Goal: Information Seeking & Learning: Learn about a topic

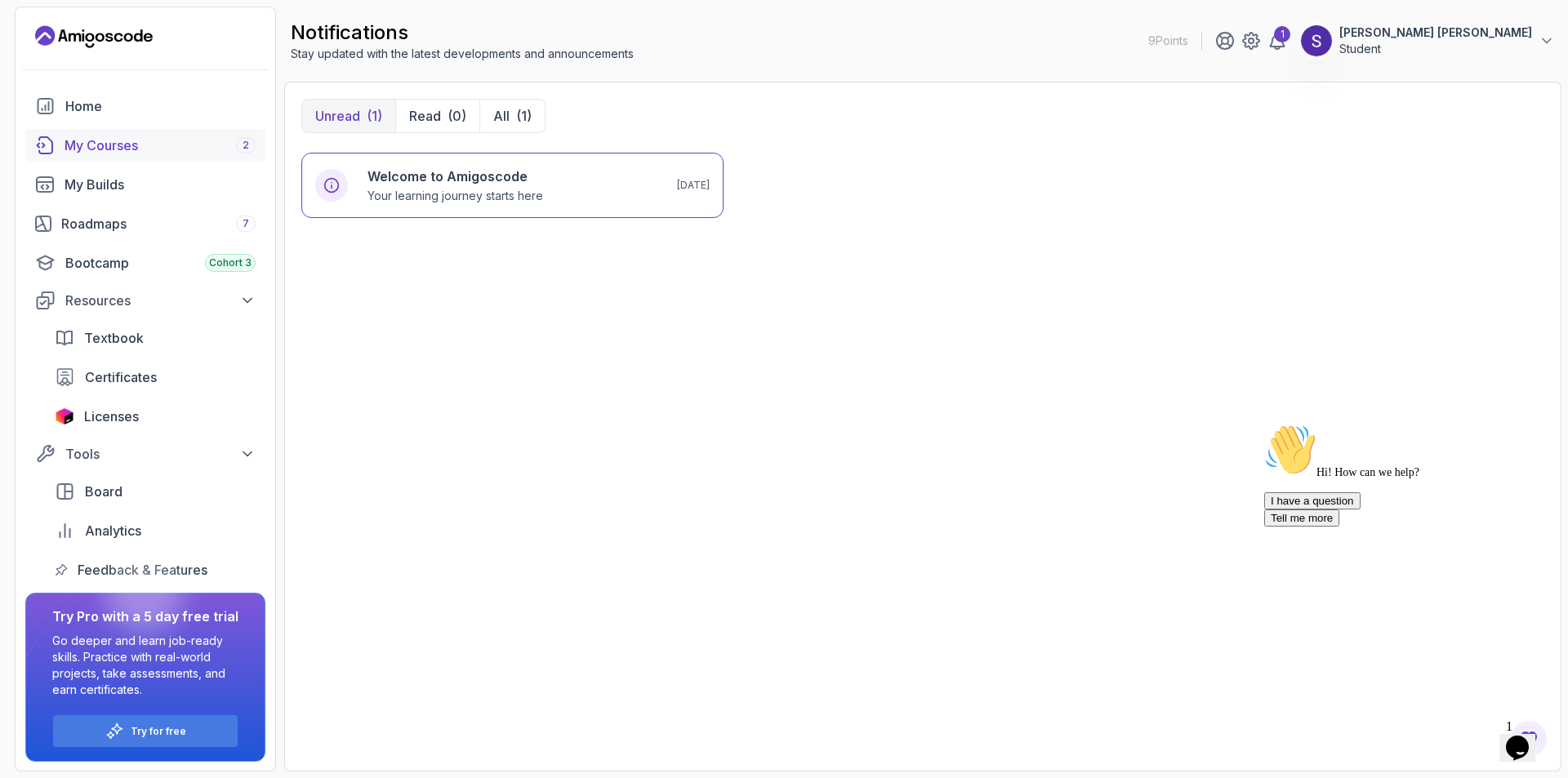
click at [222, 145] on div "My Courses 2" at bounding box center [160, 145] width 191 height 20
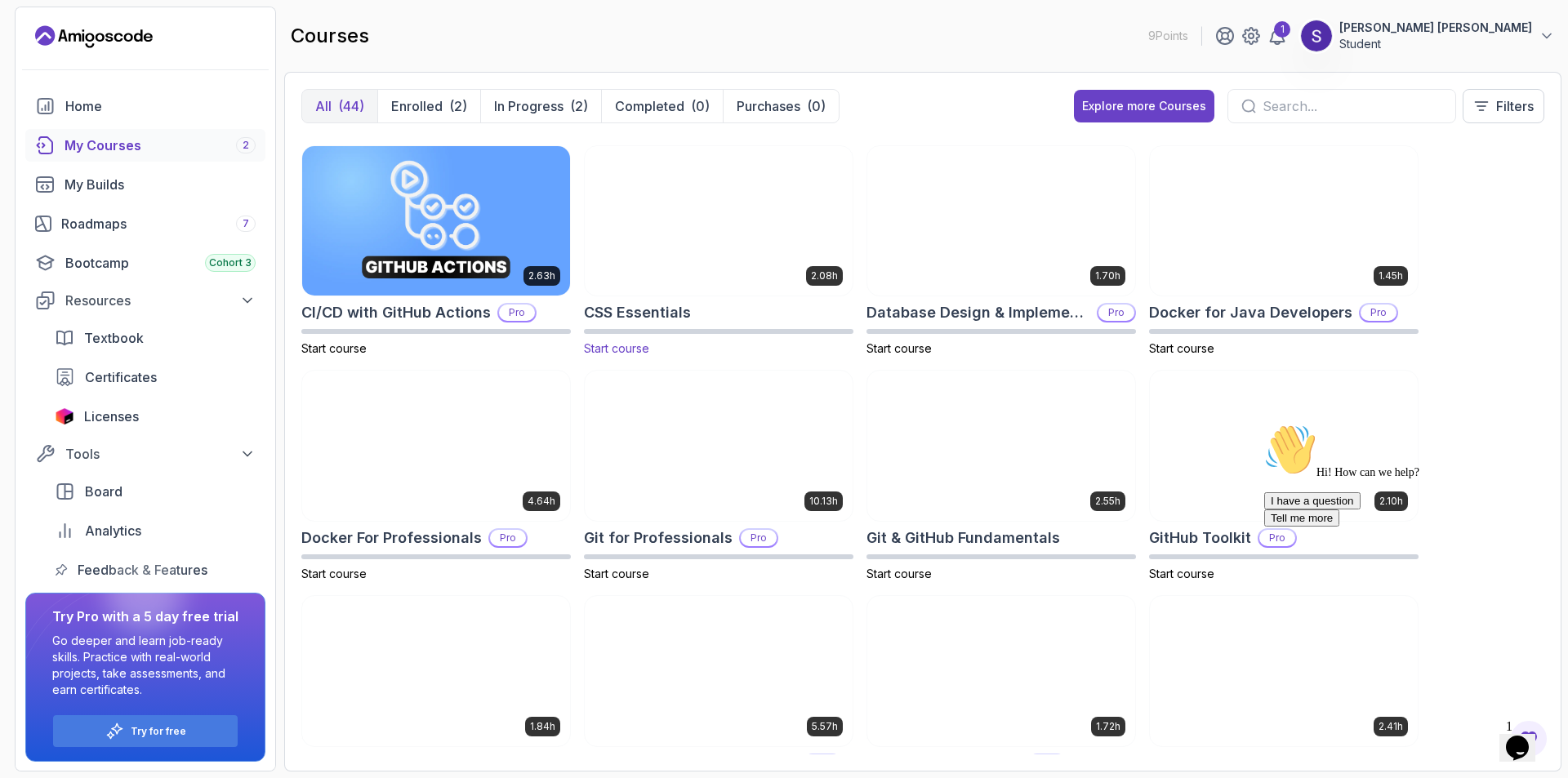
scroll to position [245, 0]
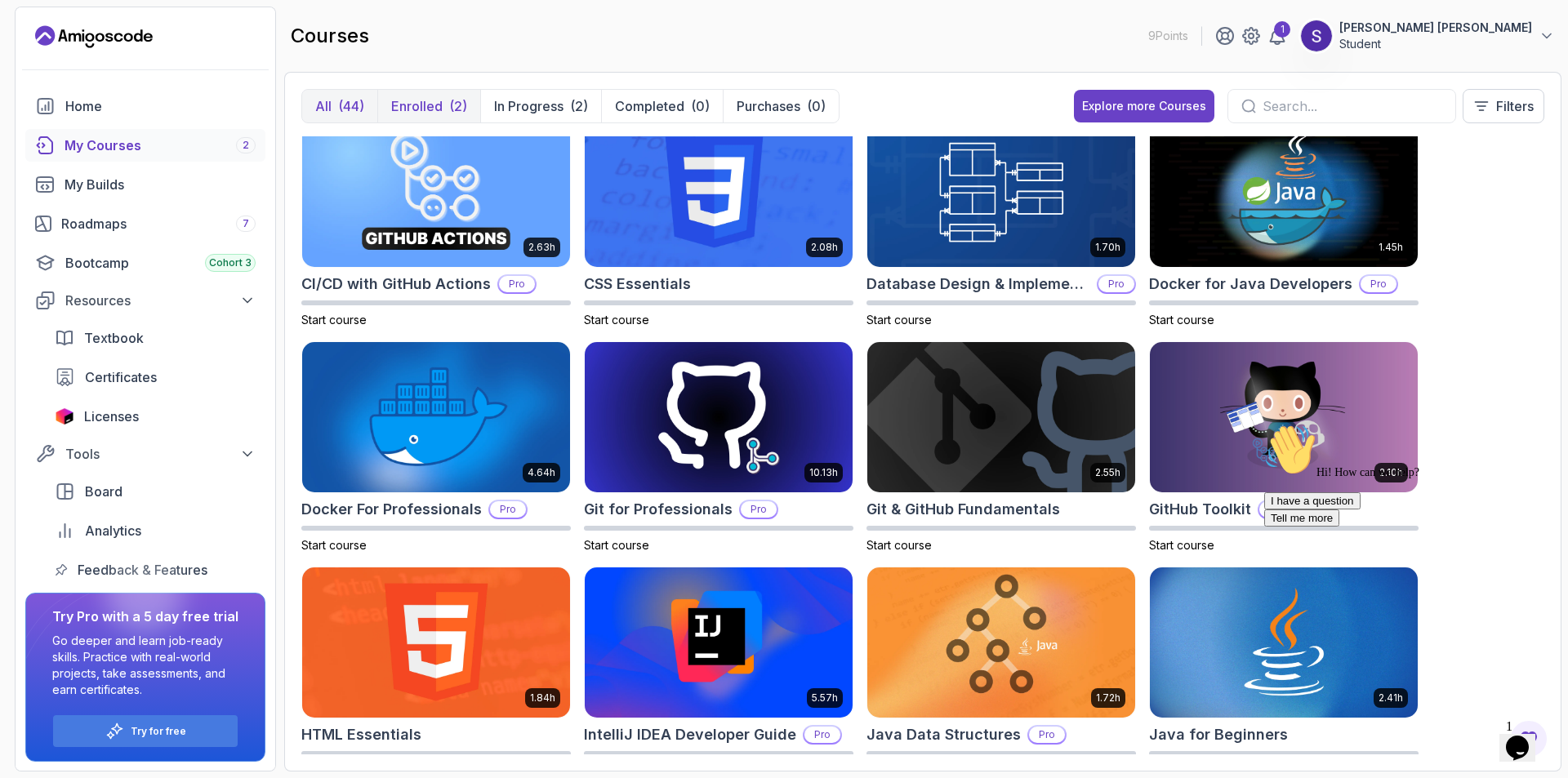
click at [439, 103] on p "Enrolled" at bounding box center [416, 106] width 52 height 20
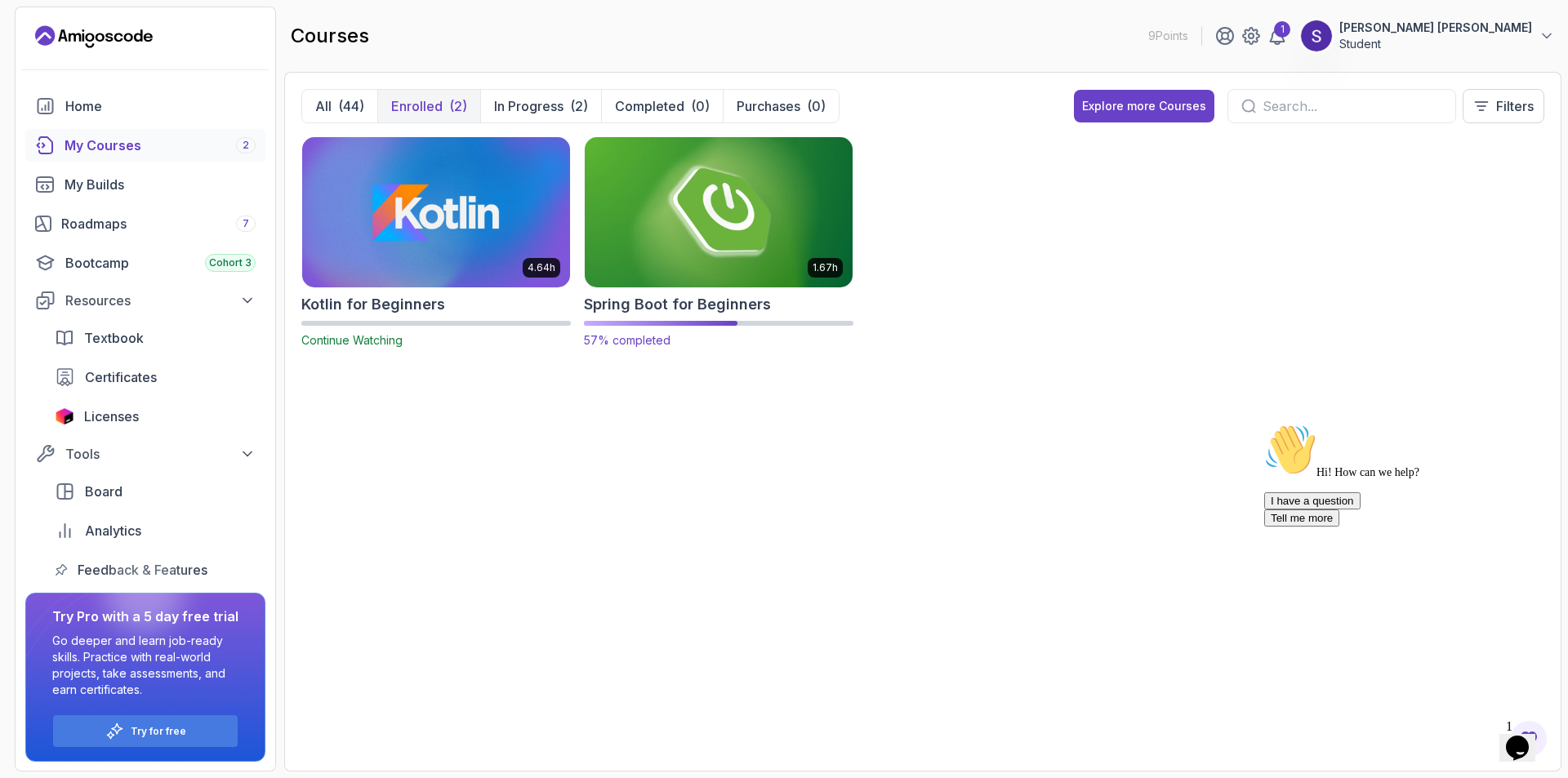
click at [774, 225] on img at bounding box center [718, 211] width 281 height 157
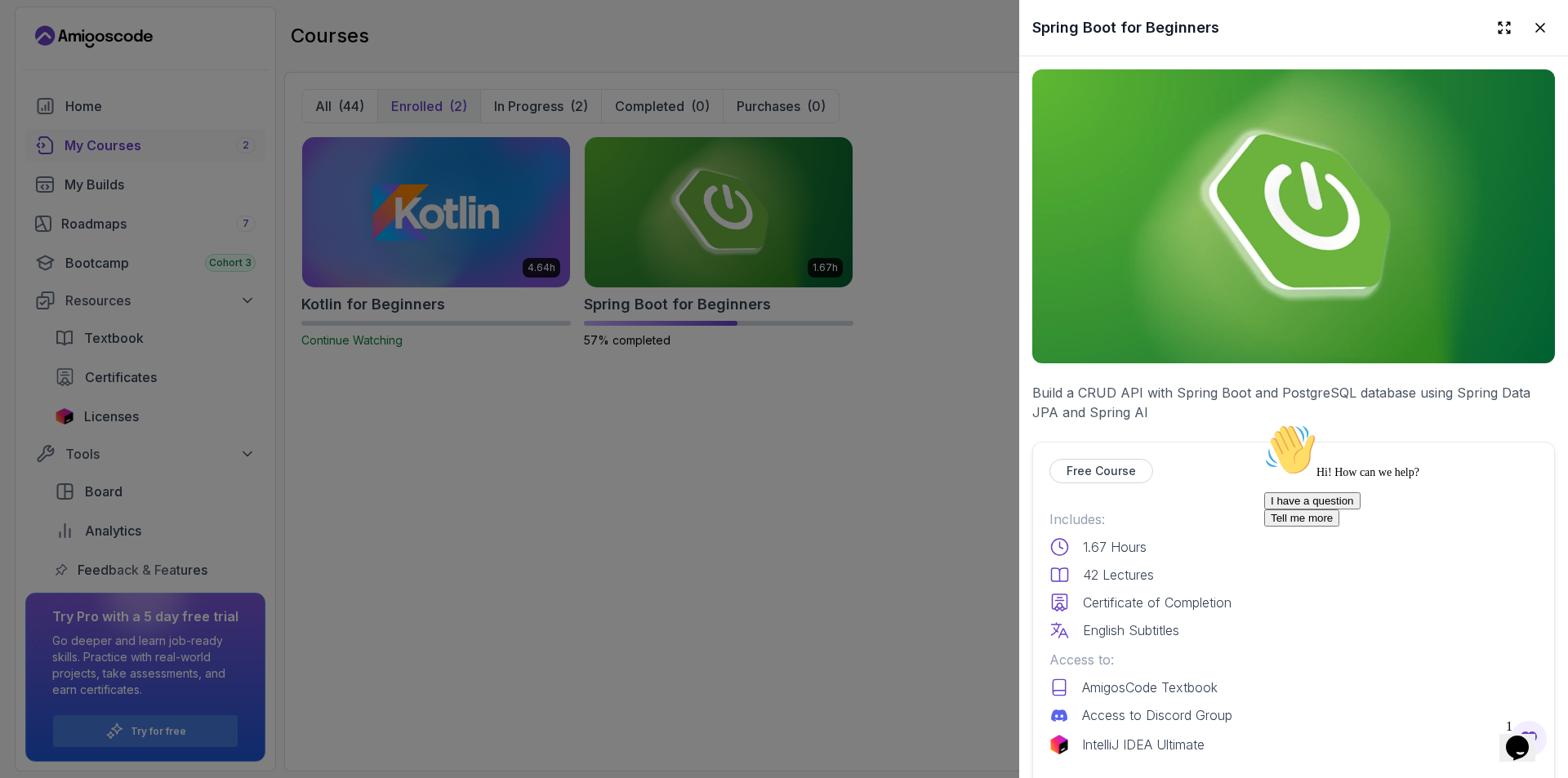
click at [899, 394] on div at bounding box center [784, 389] width 1568 height 778
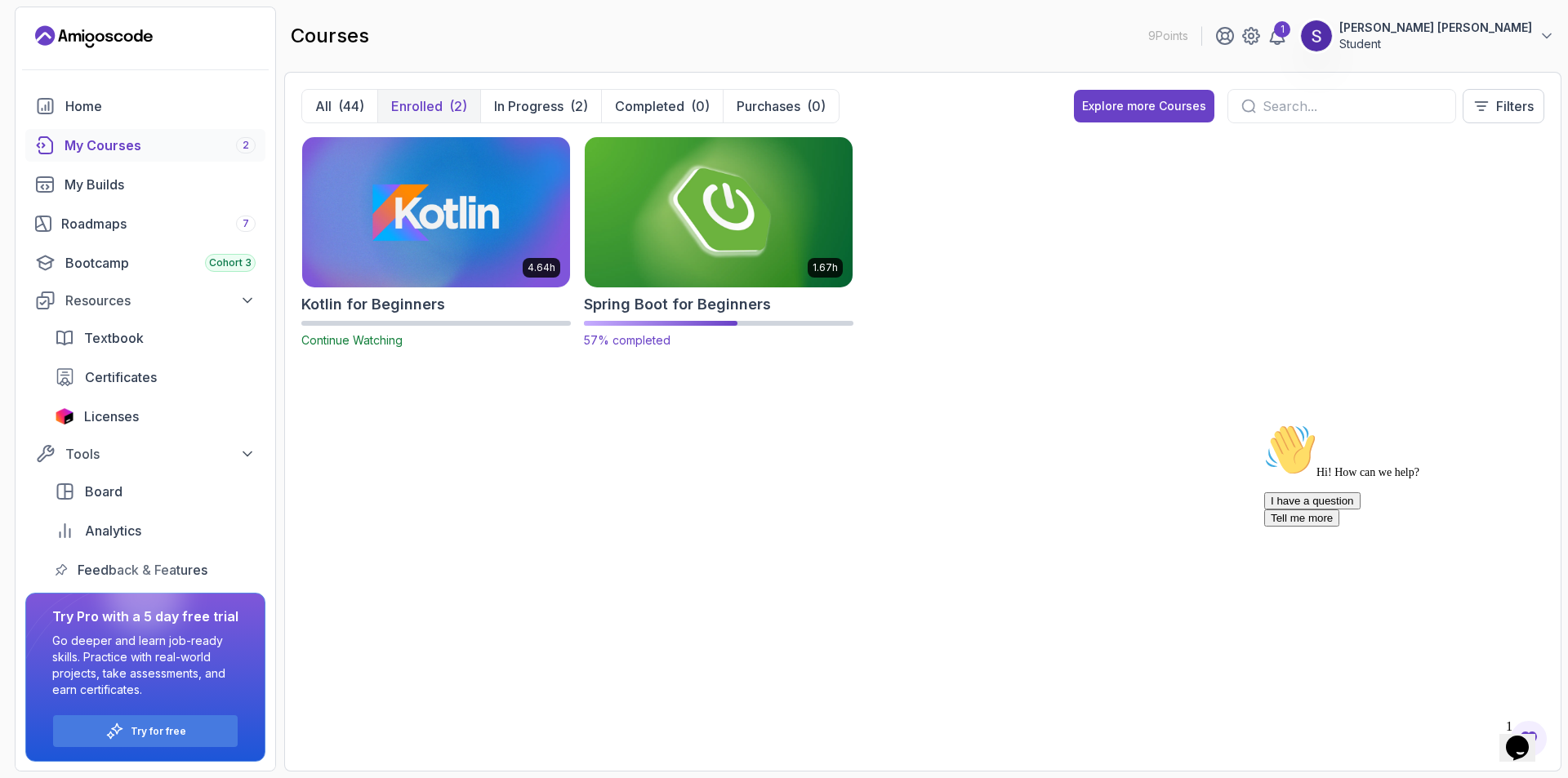
click at [732, 268] on img at bounding box center [718, 211] width 281 height 157
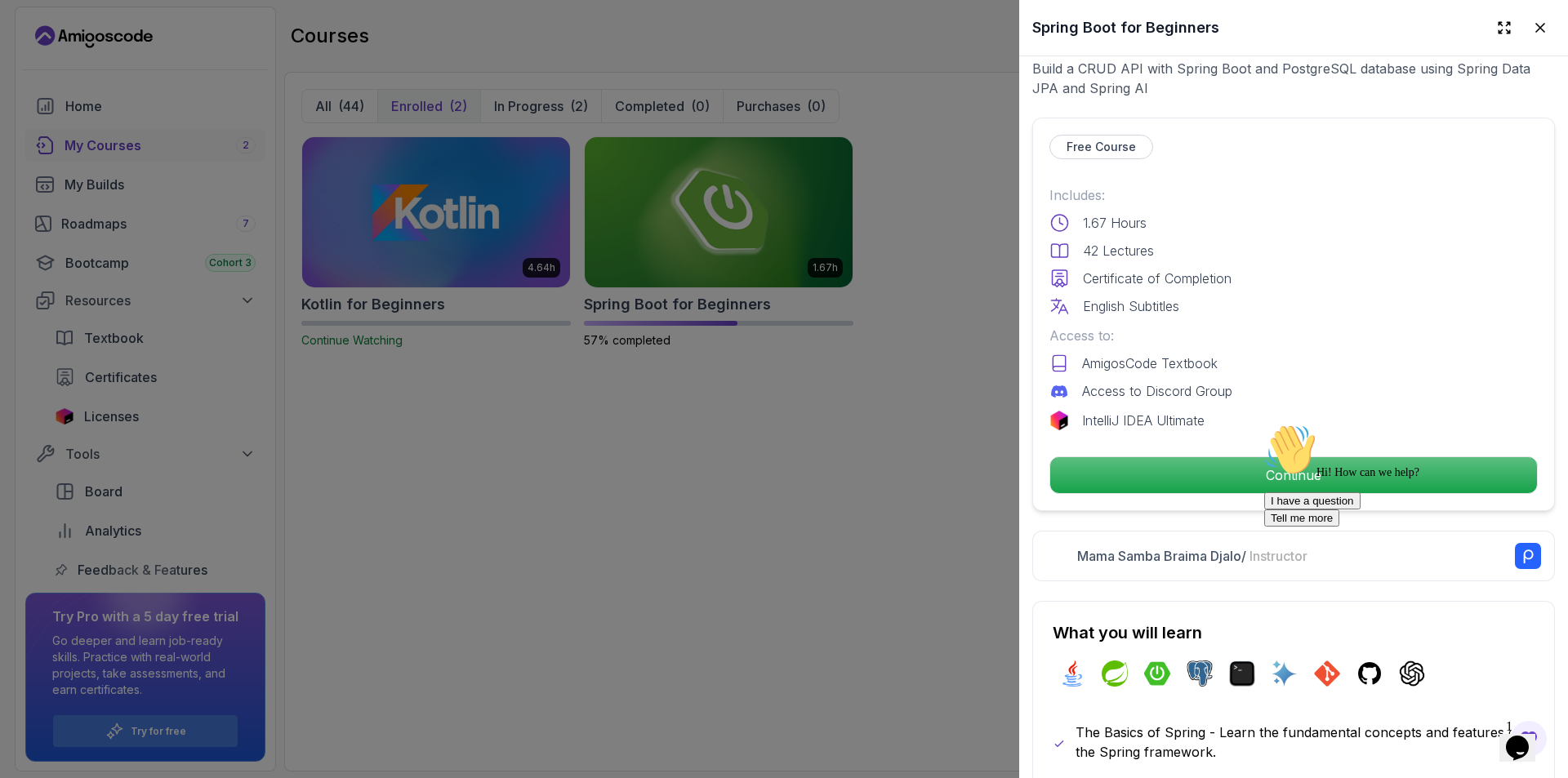
scroll to position [326, 0]
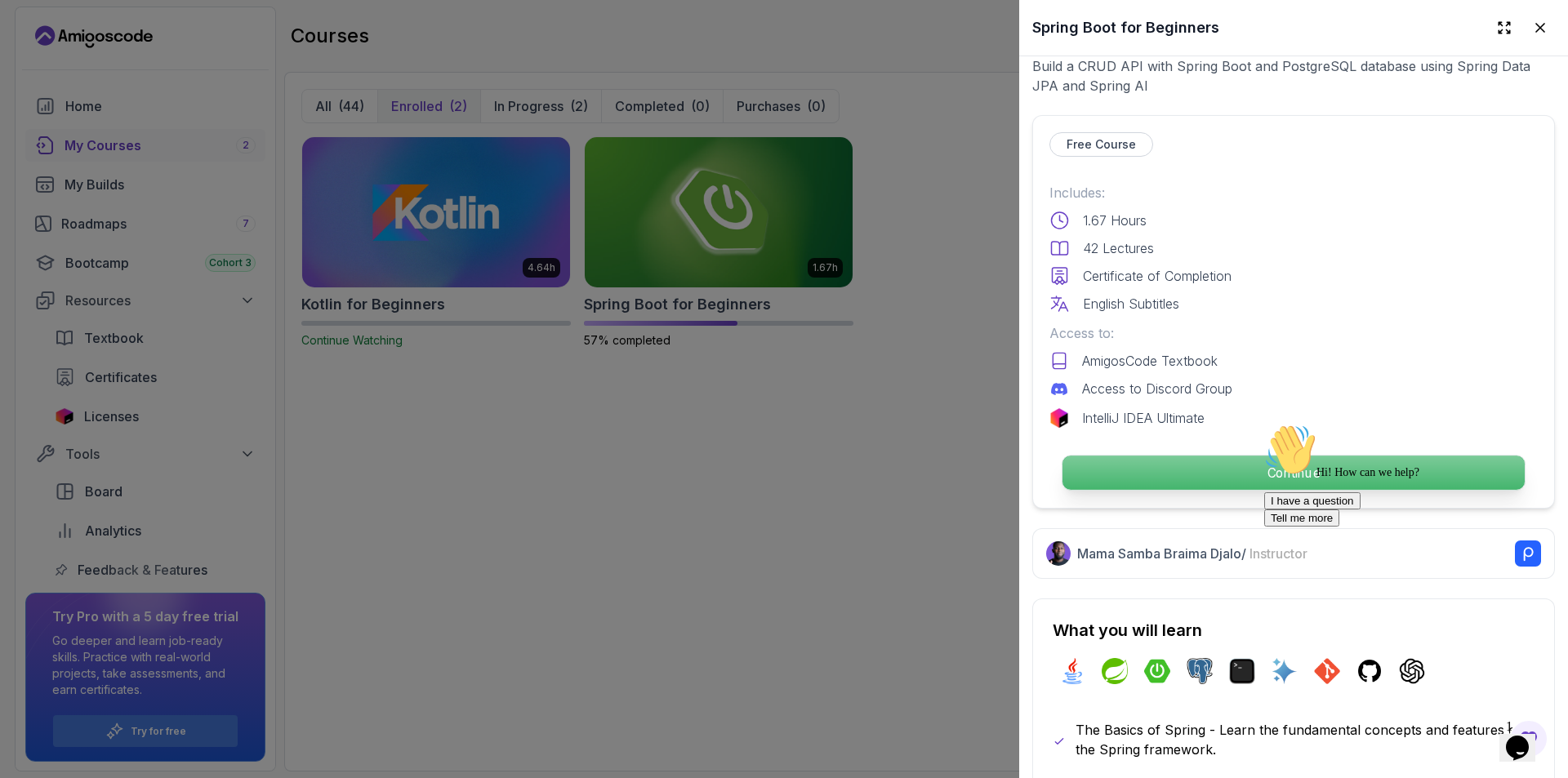
click at [1214, 482] on button "Continue" at bounding box center [1293, 474] width 463 height 36
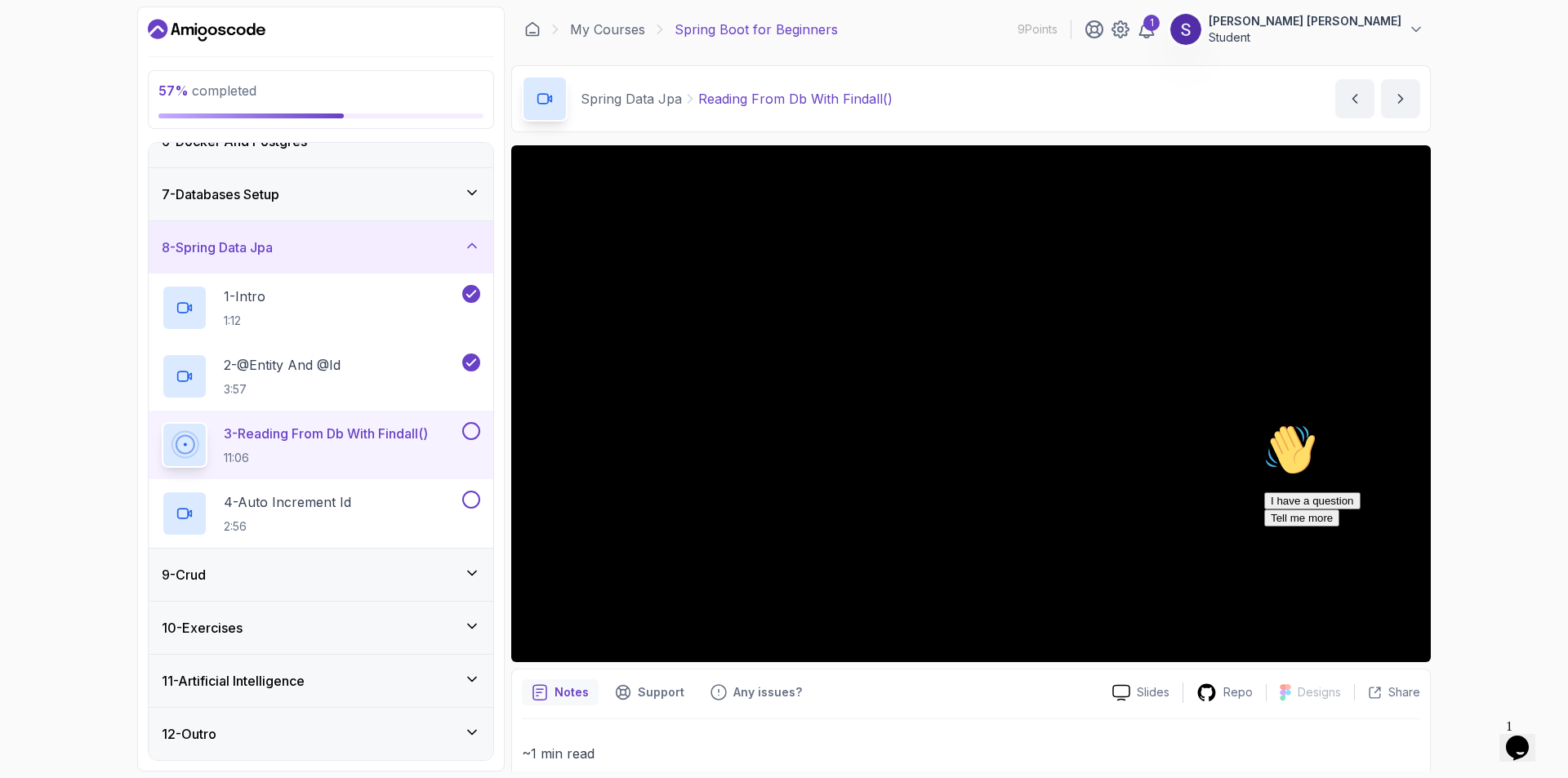
click at [303, 561] on div "9 - Crud" at bounding box center [321, 575] width 344 height 53
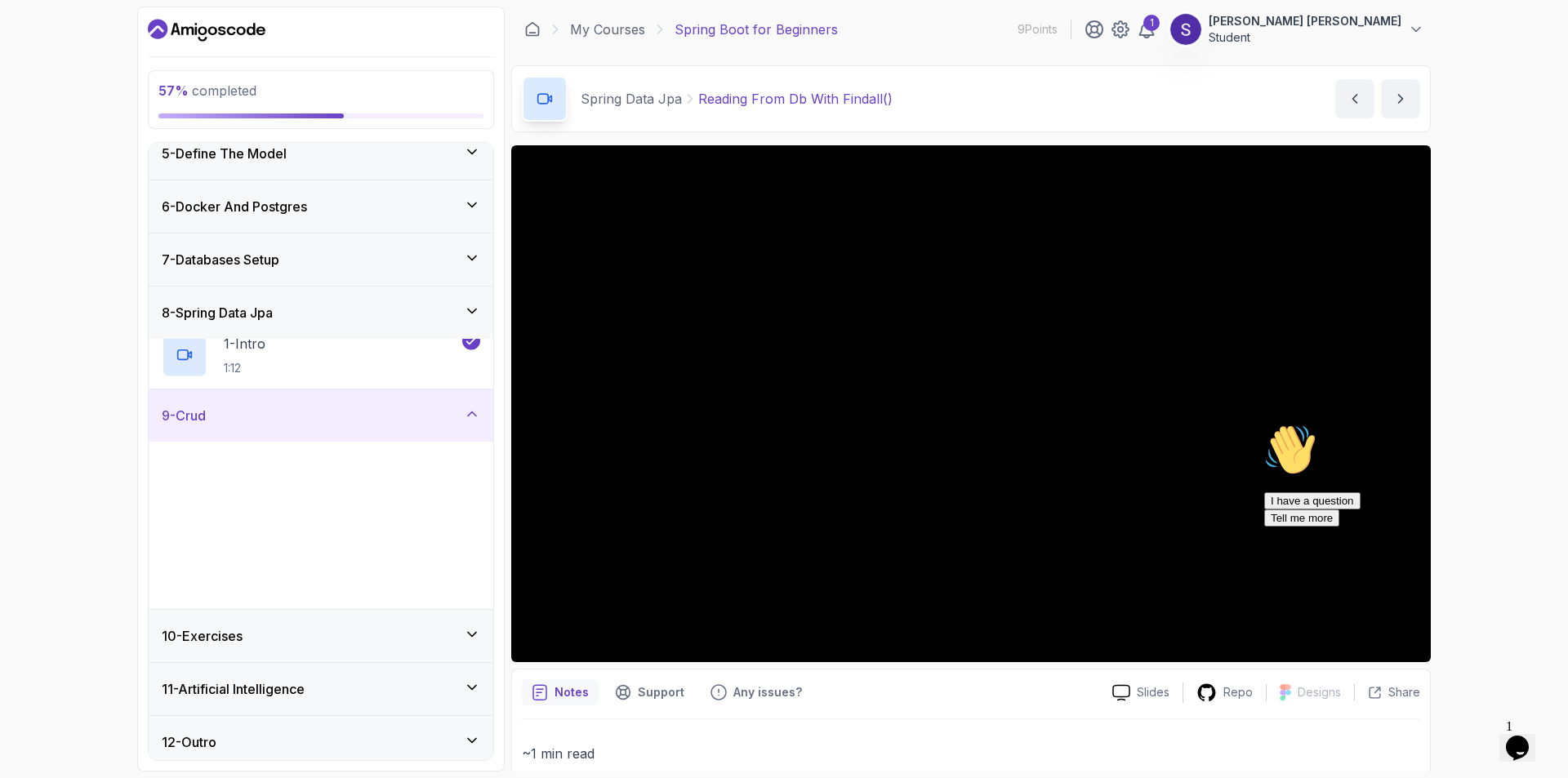
scroll to position [224, 0]
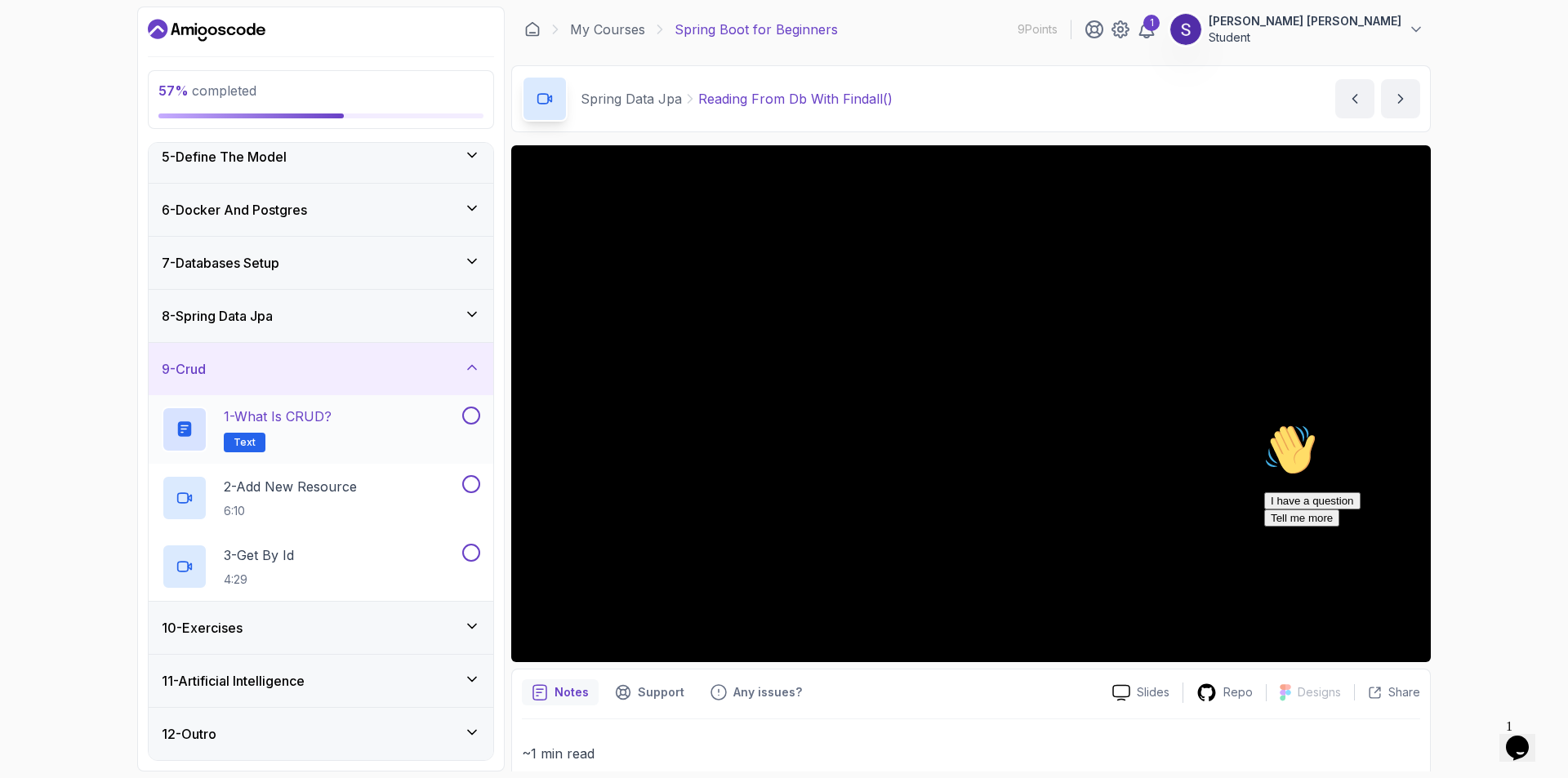
click at [280, 430] on h2 "1 - What is CRUD? Text" at bounding box center [277, 430] width 108 height 45
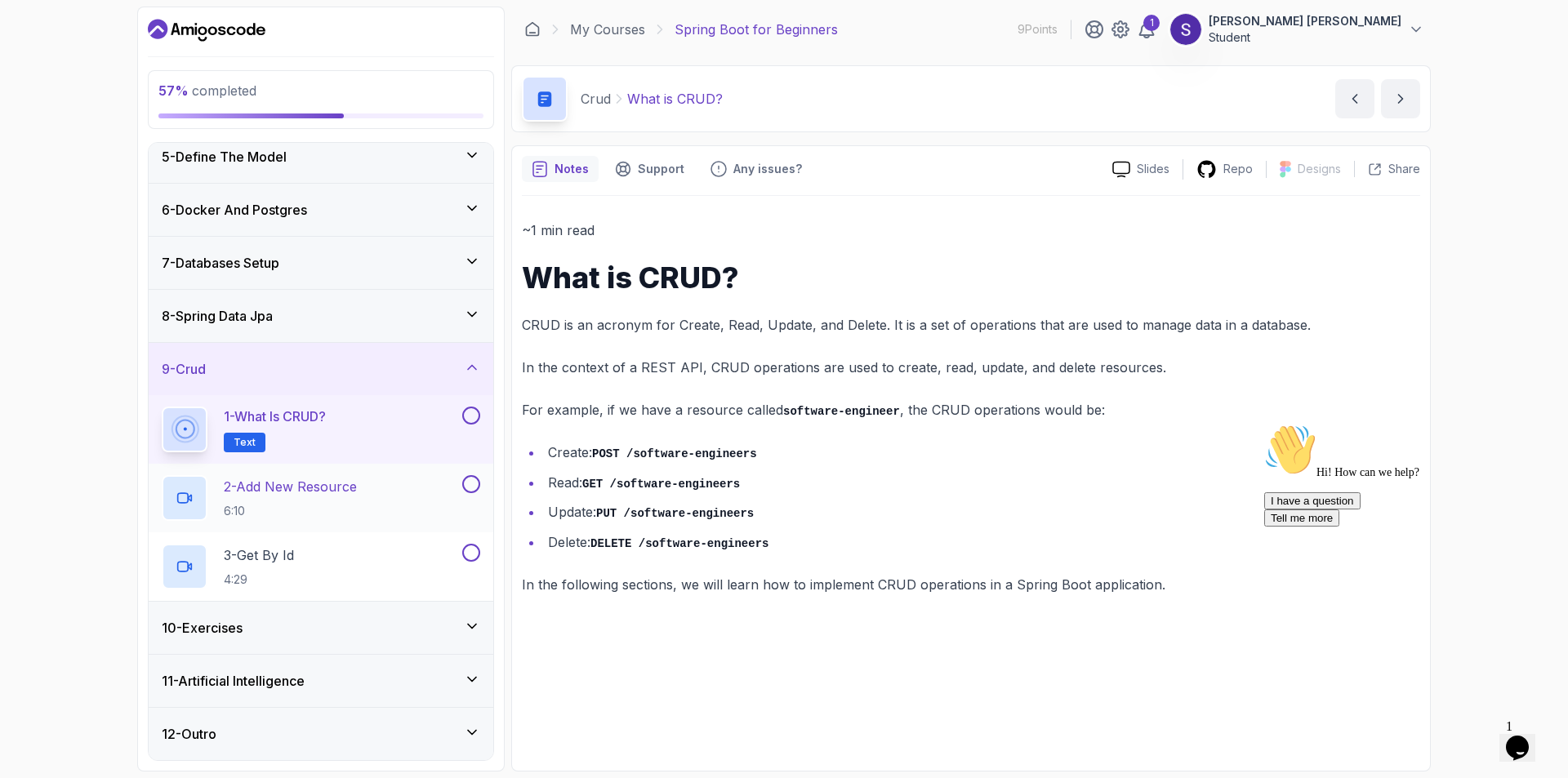
click at [294, 478] on p "2 - Add New Resource" at bounding box center [290, 487] width 133 height 20
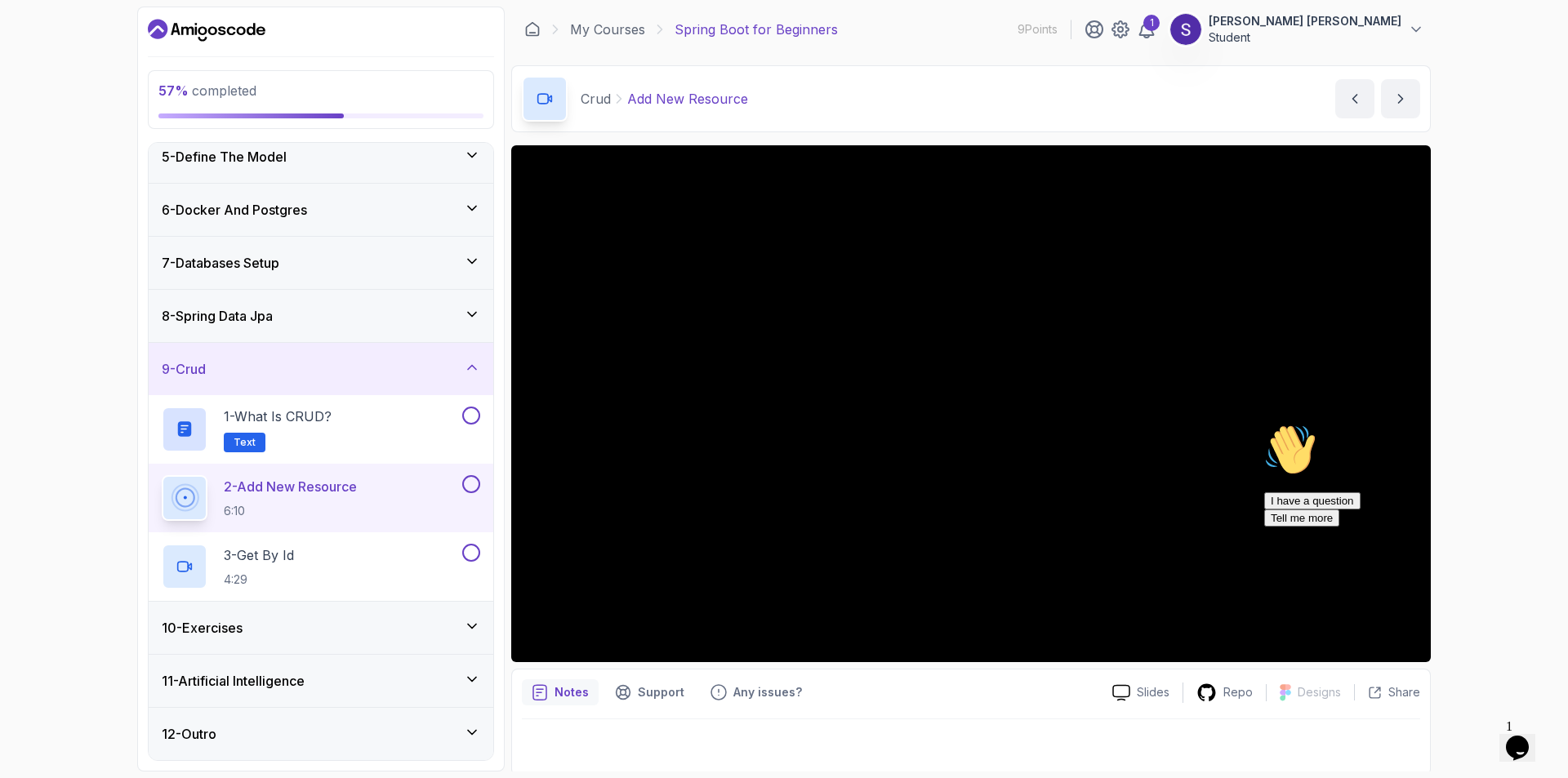
click at [319, 625] on div "10 - Exercises" at bounding box center [321, 628] width 319 height 20
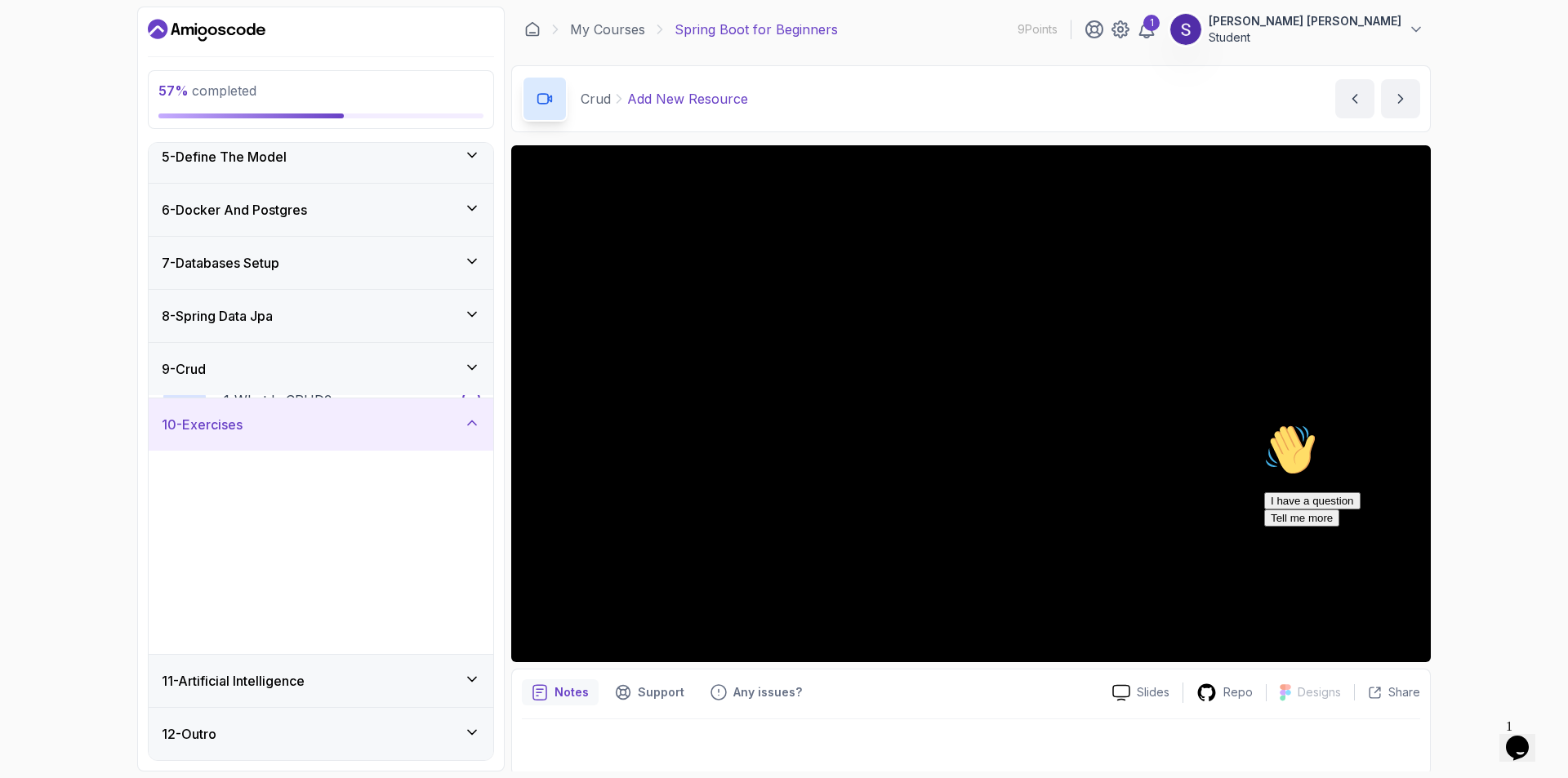
scroll to position [224, 0]
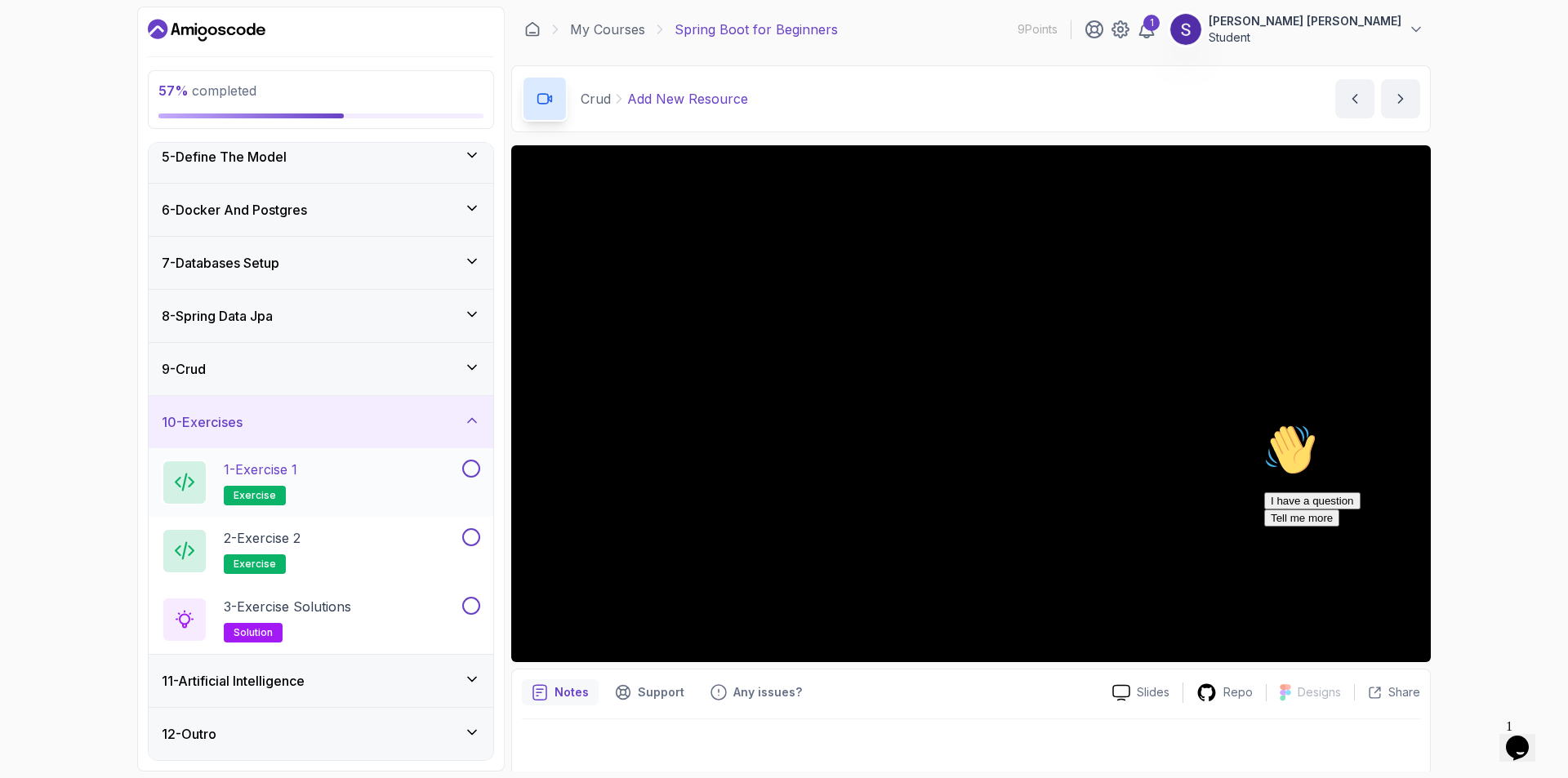
click at [330, 486] on div "1 - Exercise 1 exercise" at bounding box center [310, 483] width 297 height 45
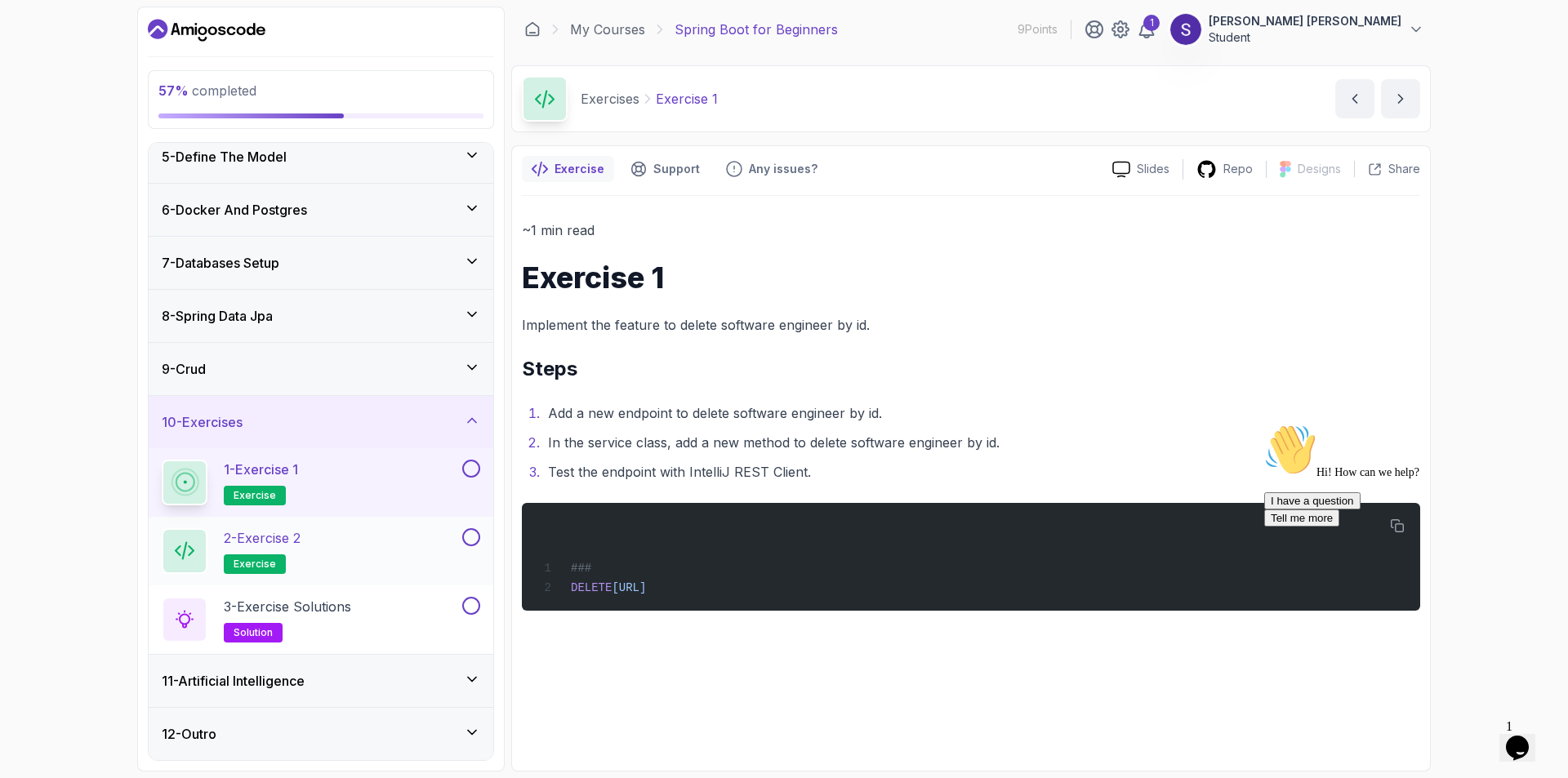
click at [301, 554] on h2 "2 - Exercise 2 exercise" at bounding box center [262, 551] width 76 height 45
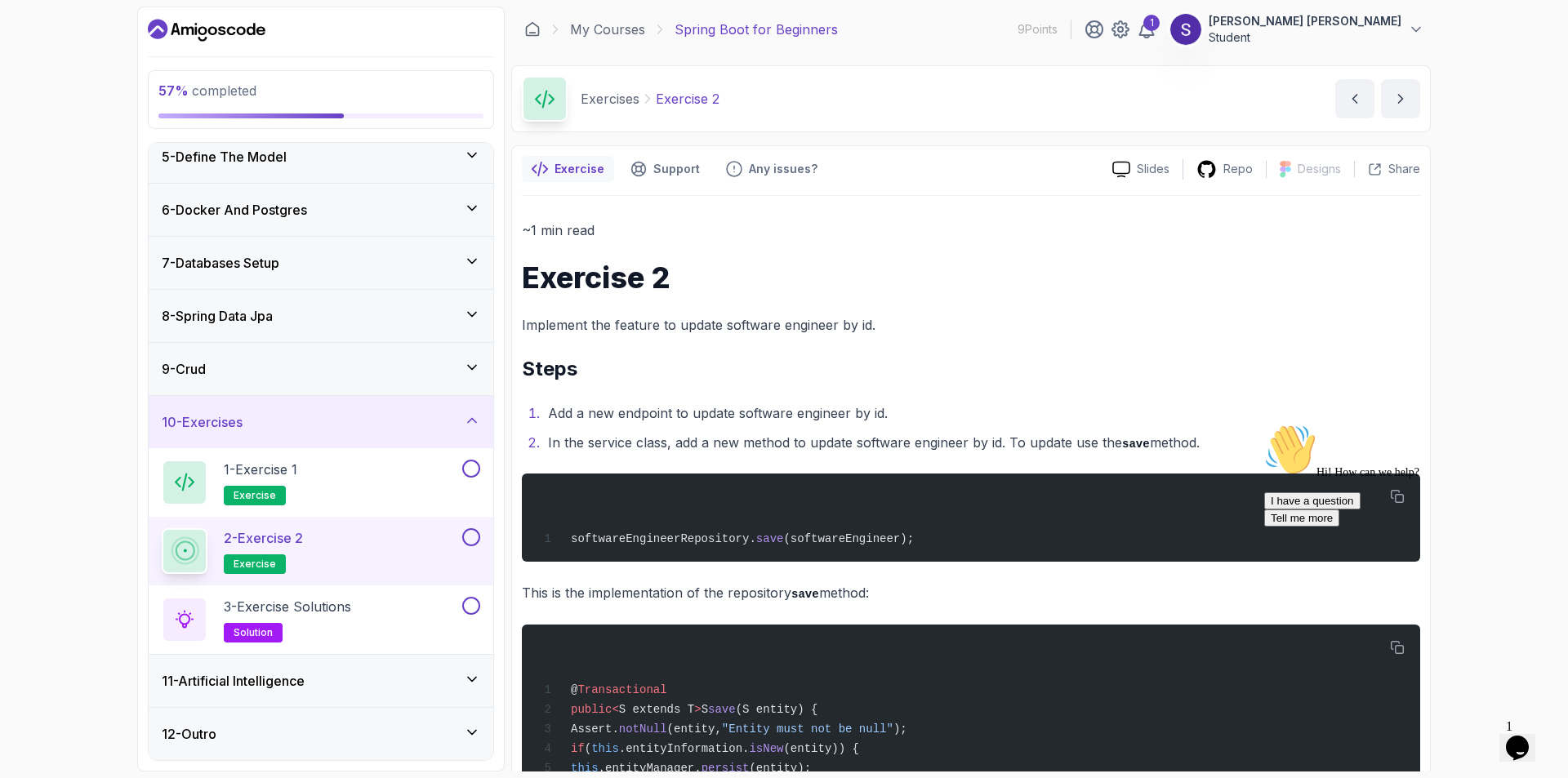
click at [272, 676] on h3 "11 - Artificial Intelligence" at bounding box center [233, 682] width 143 height 20
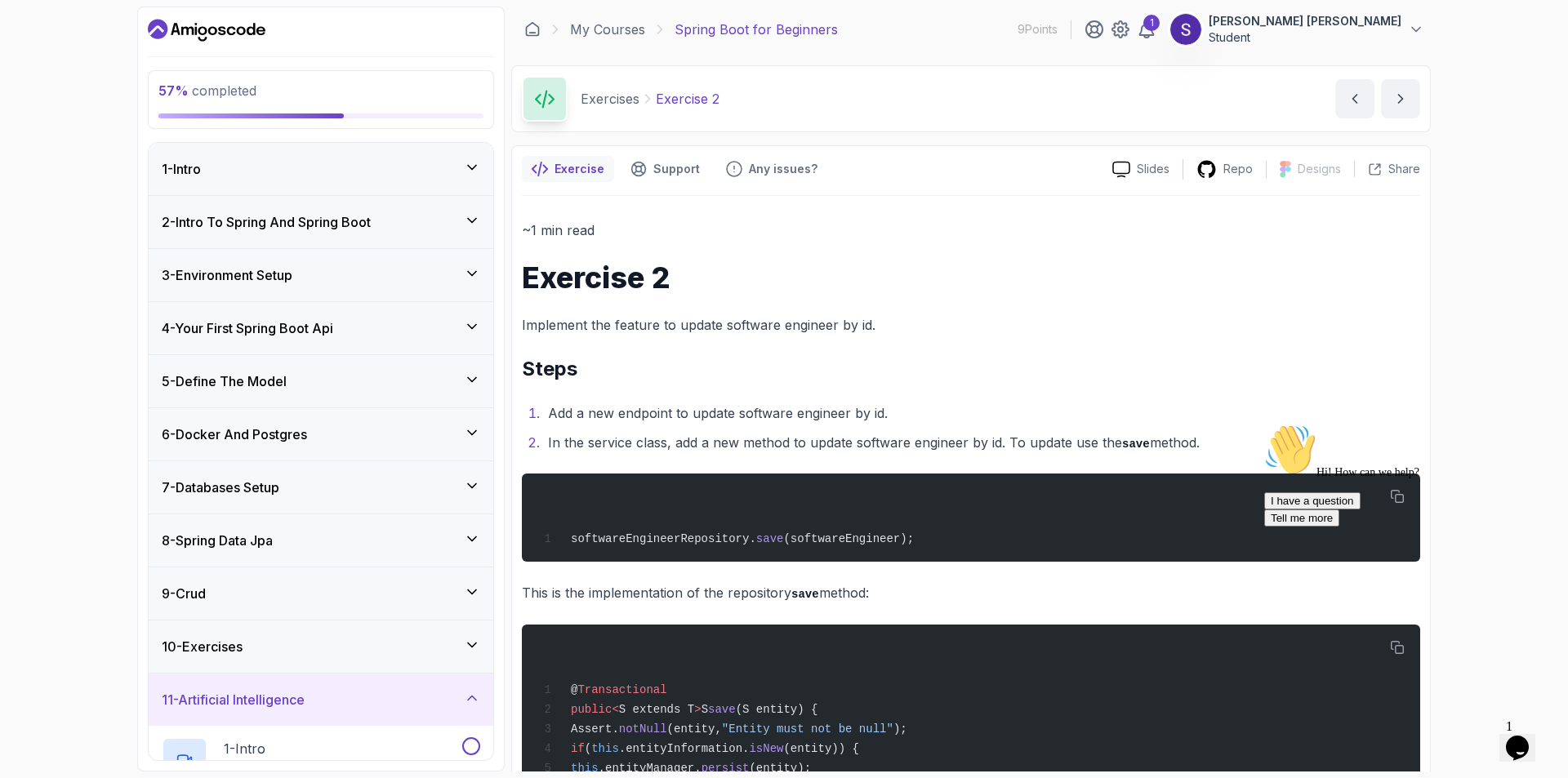
click at [279, 481] on h3 "7 - Databases Setup" at bounding box center [220, 488] width 117 height 20
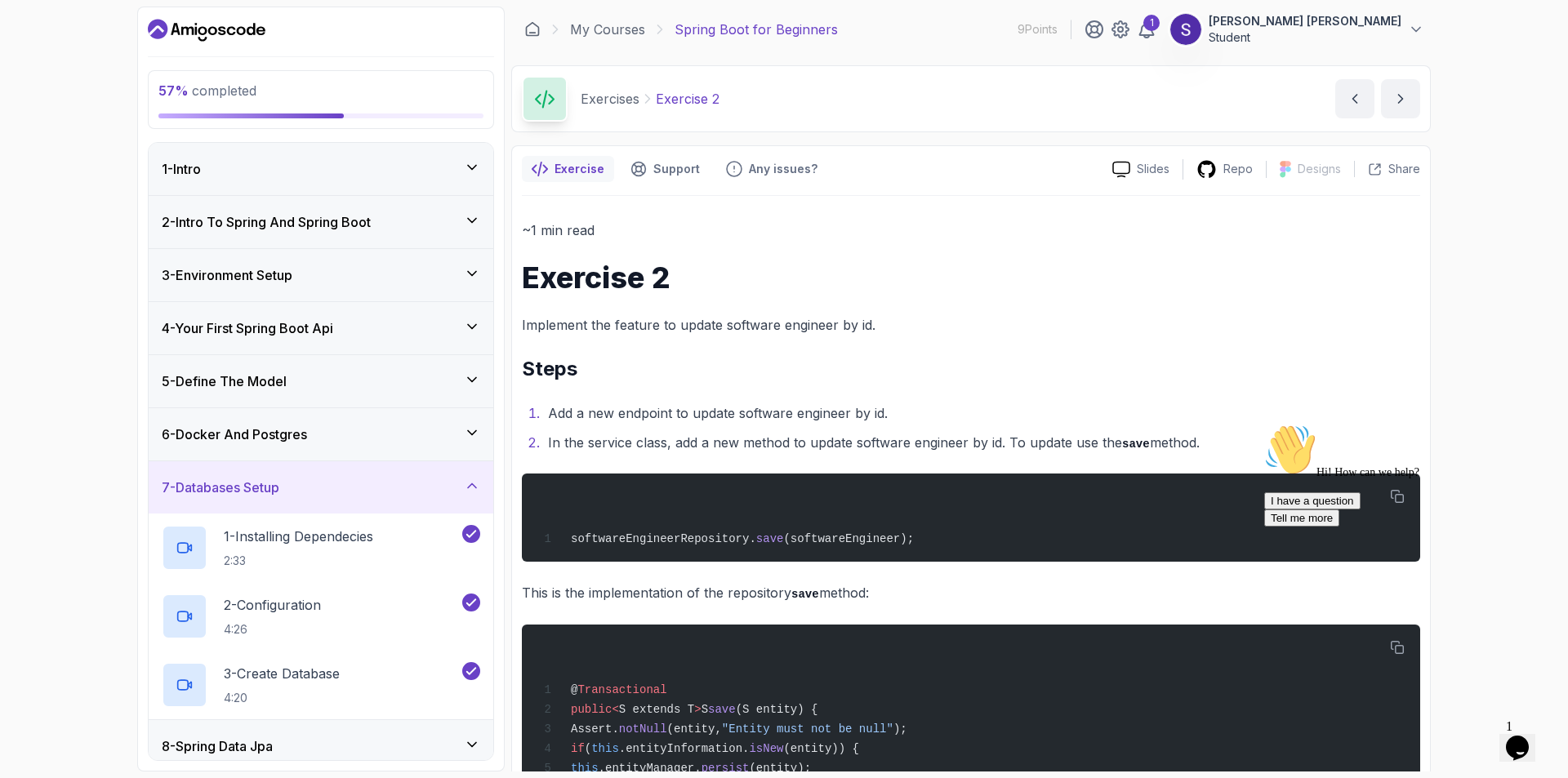
click at [301, 428] on h3 "6 - Docker And Postgres" at bounding box center [234, 434] width 145 height 20
